Goal: Navigation & Orientation: Find specific page/section

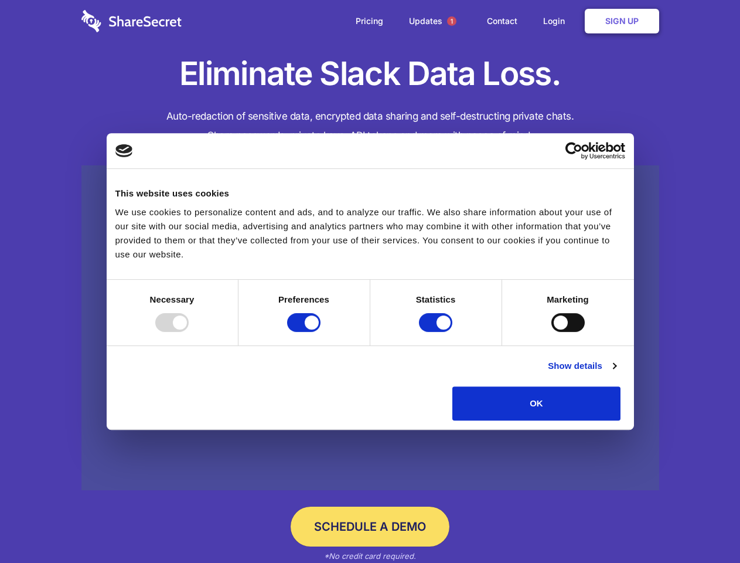
click at [189, 332] on div at bounding box center [171, 322] width 33 height 19
click at [321, 332] on input "Preferences" at bounding box center [303, 322] width 33 height 19
checkbox input "false"
click at [437, 332] on input "Statistics" at bounding box center [435, 322] width 33 height 19
checkbox input "false"
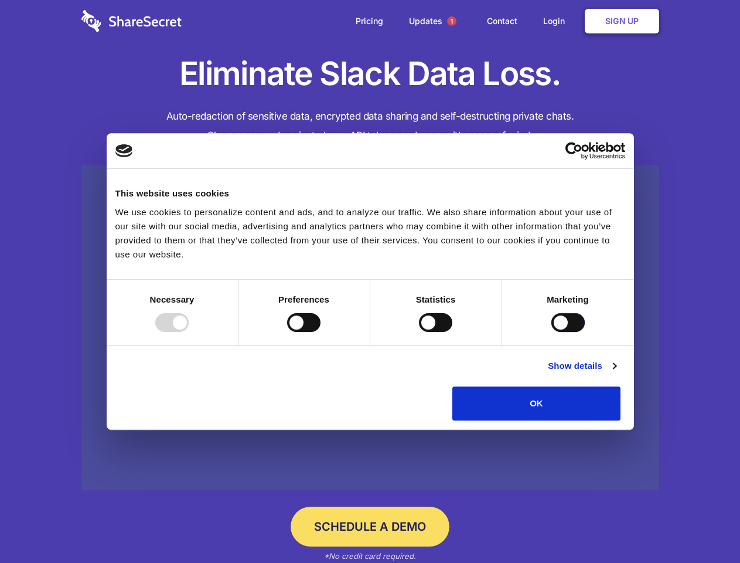
click at [552, 332] on input "Marketing" at bounding box center [568, 322] width 33 height 19
checkbox input "true"
click at [616, 373] on link "Show details" at bounding box center [582, 366] width 68 height 14
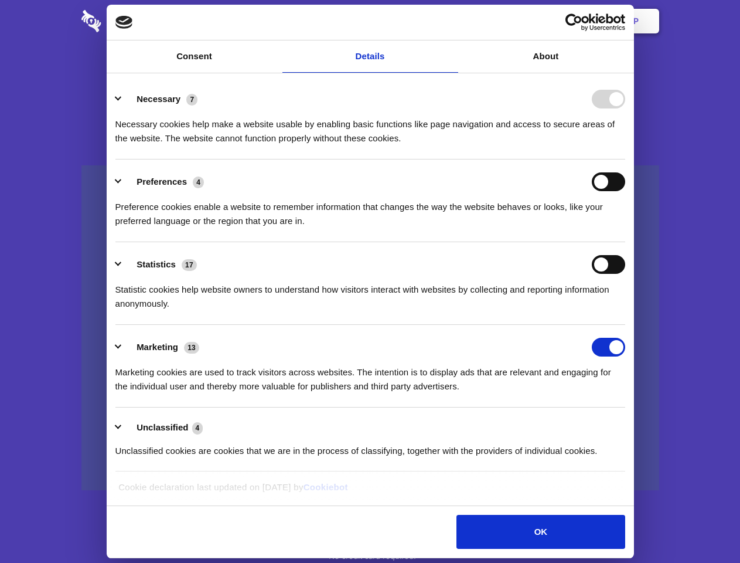
click at [626, 159] on li "Necessary 7 Necessary cookies help make a website usable by enabling basic func…" at bounding box center [370, 118] width 510 height 83
click at [451, 21] on span "1" at bounding box center [451, 20] width 9 height 9
